Goal: Task Accomplishment & Management: Use online tool/utility

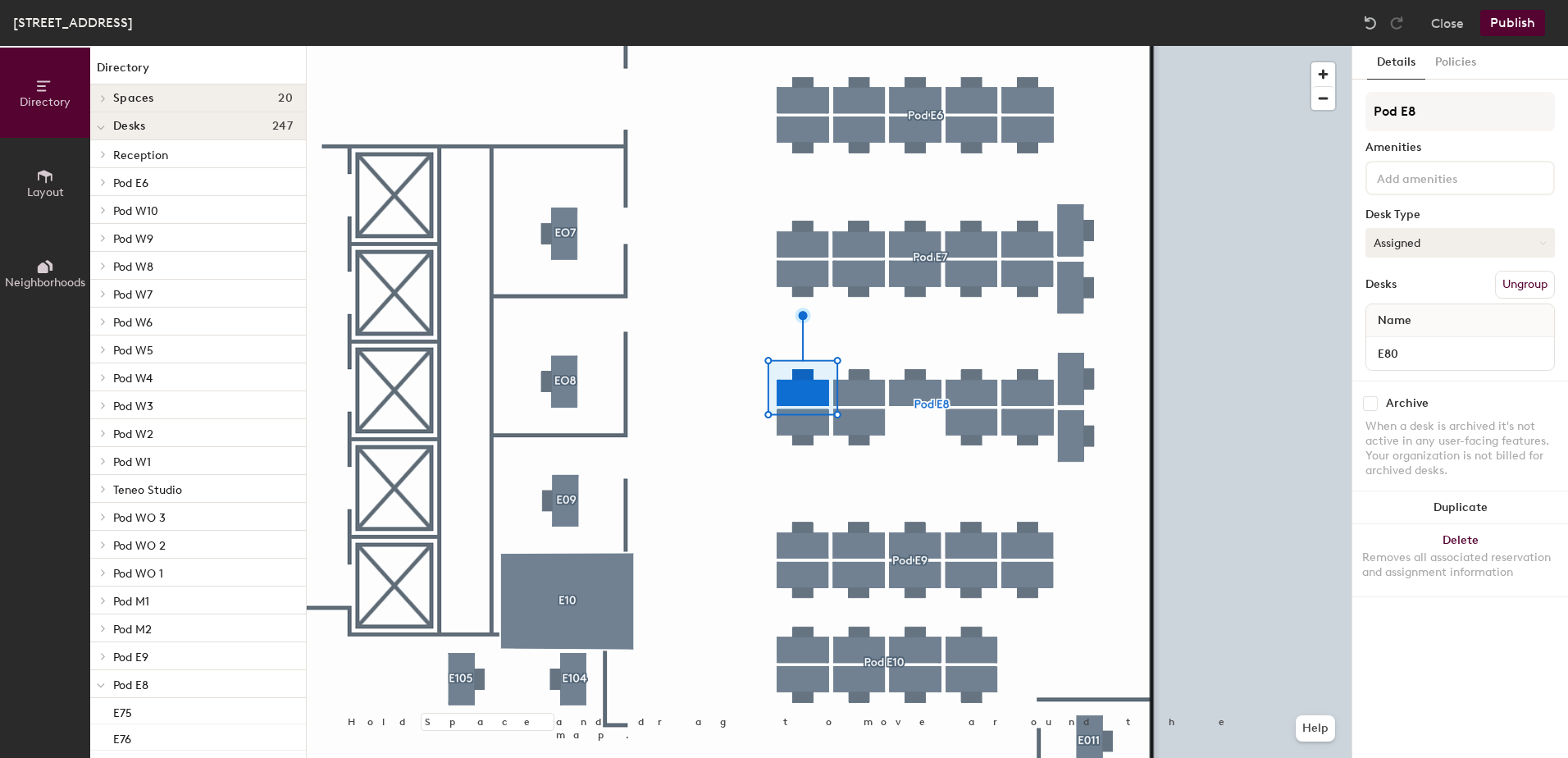
click at [1428, 240] on button "Assigned" at bounding box center [1460, 243] width 190 height 30
click at [1385, 342] on div "Hoteled" at bounding box center [1449, 343] width 164 height 25
click at [1512, 29] on button "Publish" at bounding box center [1513, 23] width 65 height 27
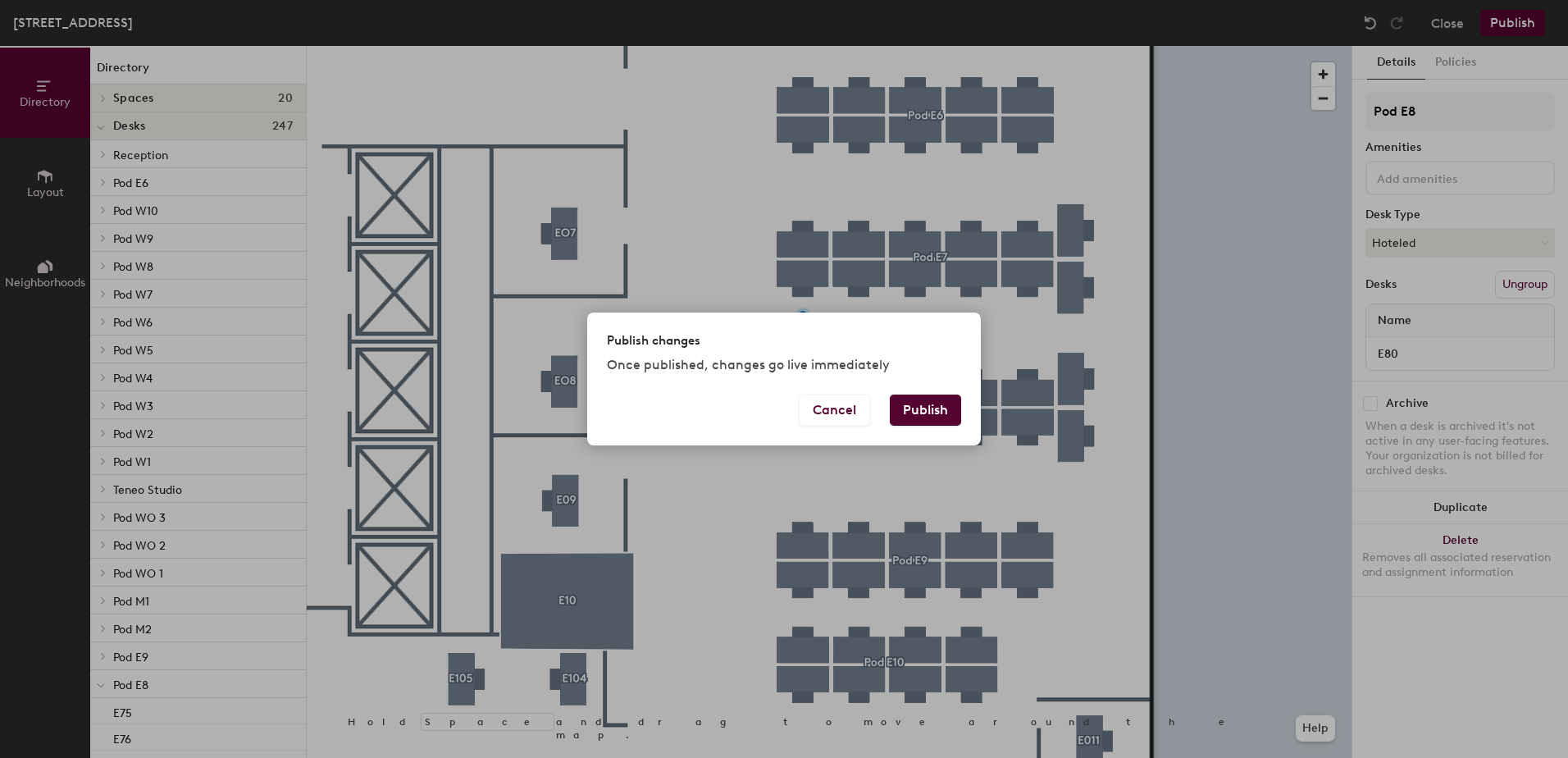
click at [930, 415] on button "Publish" at bounding box center [925, 411] width 71 height 32
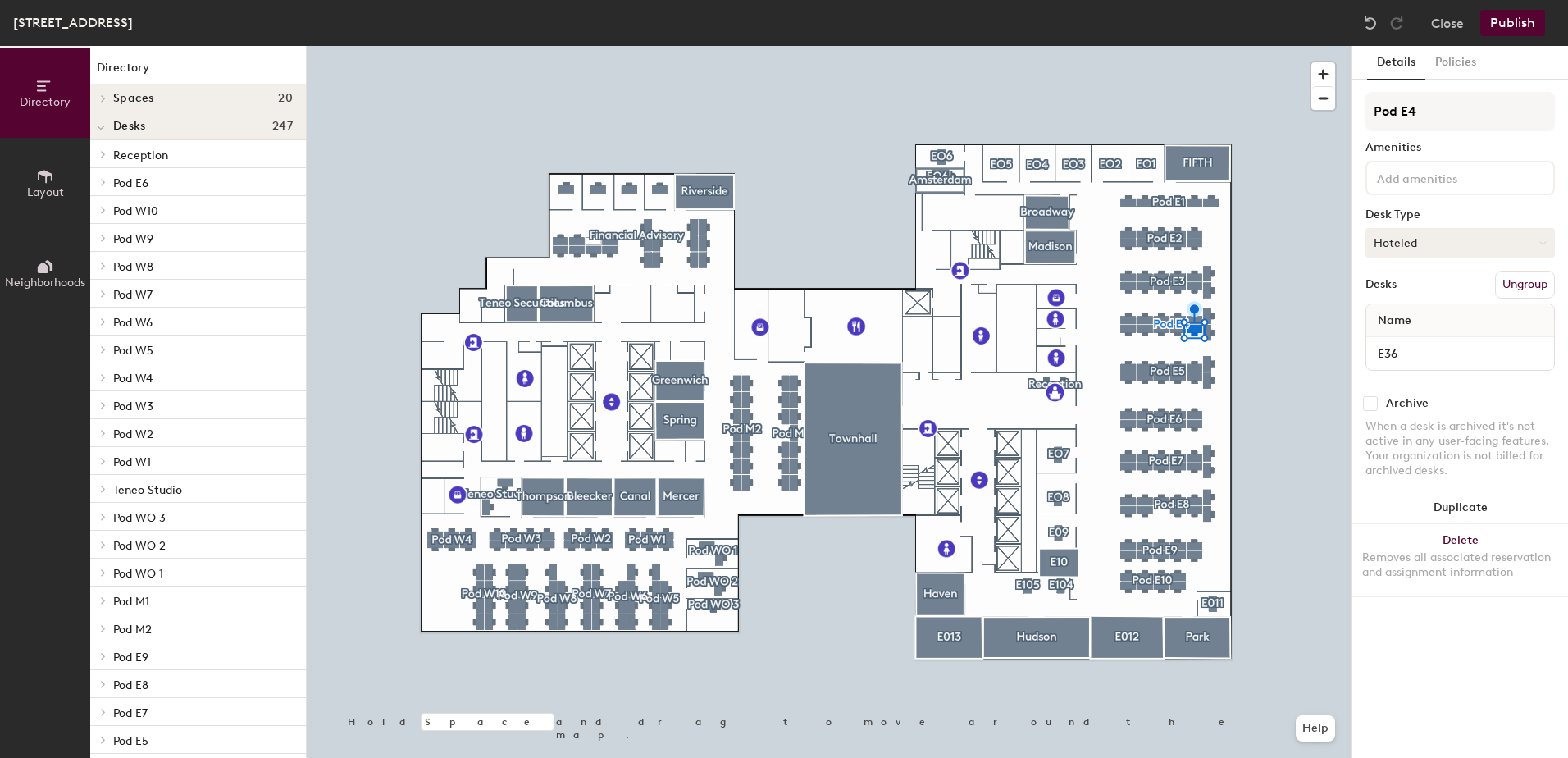
click at [1418, 245] on button "Hoteled" at bounding box center [1460, 243] width 190 height 30
click at [1405, 290] on div "Assigned" at bounding box center [1449, 294] width 164 height 25
click at [1517, 26] on button "Publish" at bounding box center [1513, 23] width 65 height 27
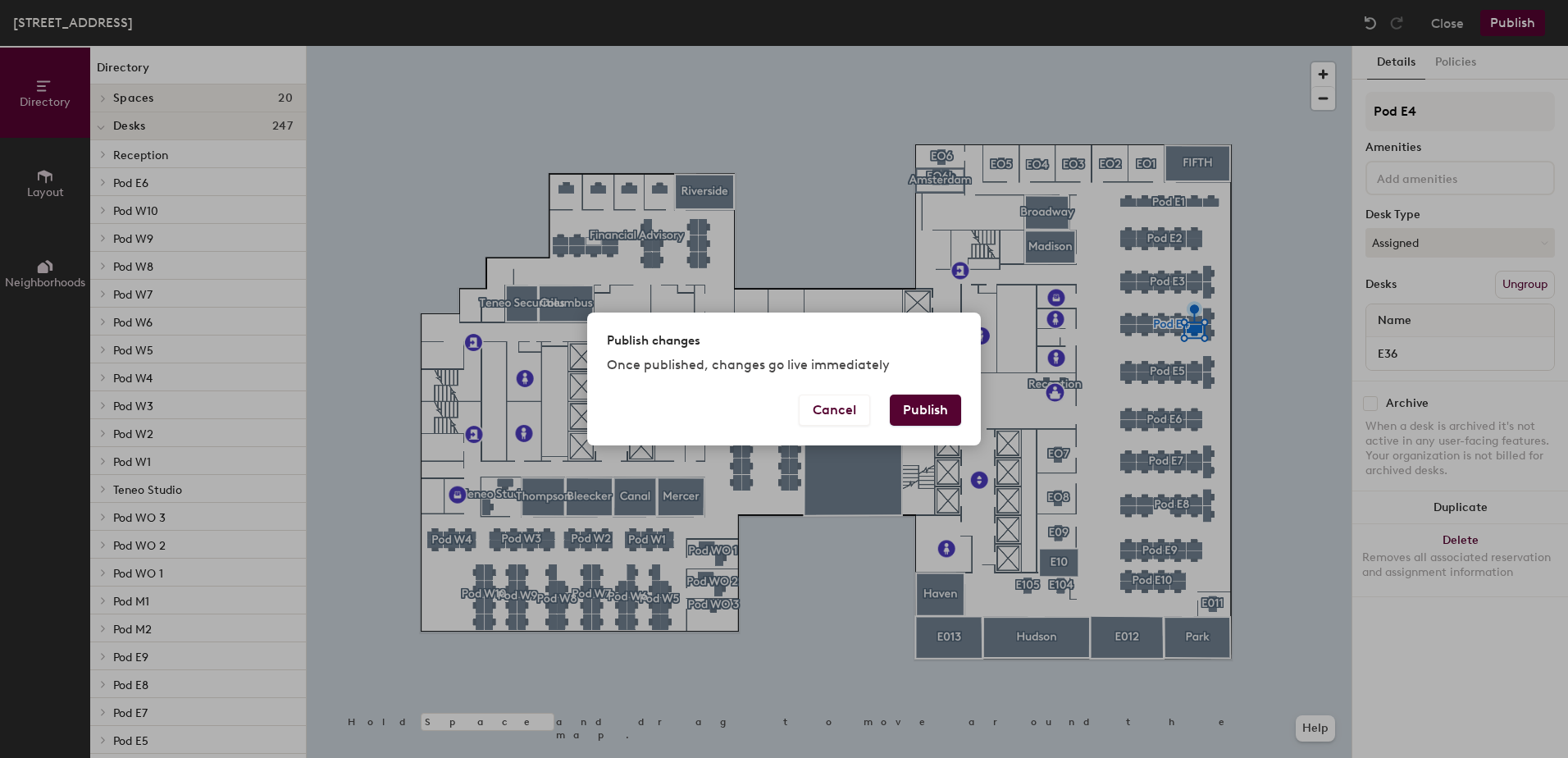
click at [921, 416] on button "Publish" at bounding box center [925, 411] width 71 height 32
